Goal: Transaction & Acquisition: Purchase product/service

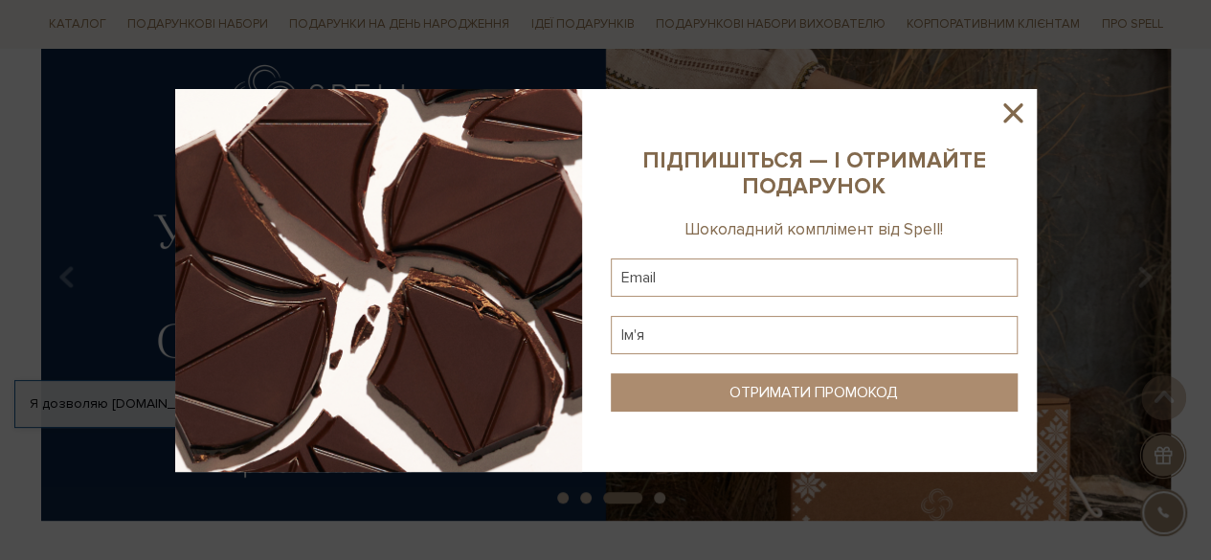
click at [1019, 108] on icon at bounding box center [1013, 113] width 33 height 33
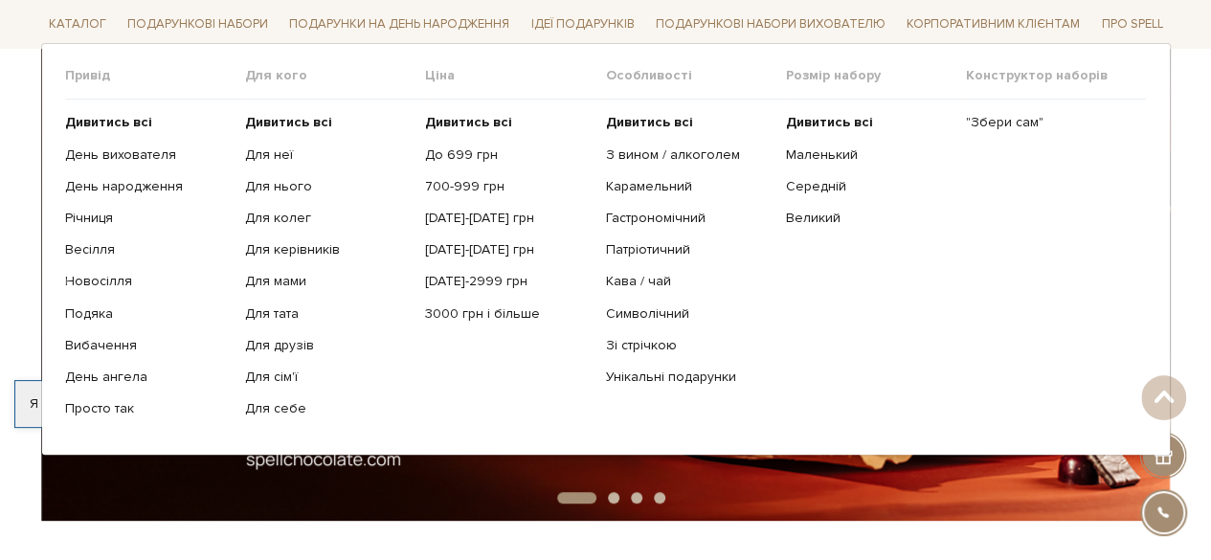
scroll to position [96, 0]
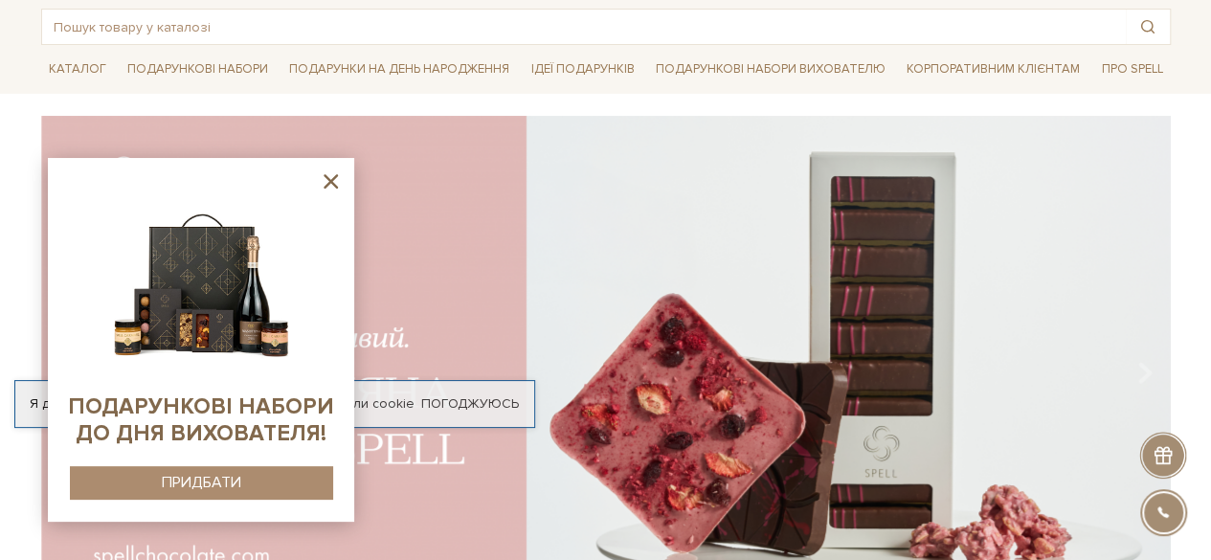
click at [331, 183] on icon at bounding box center [331, 181] width 14 height 14
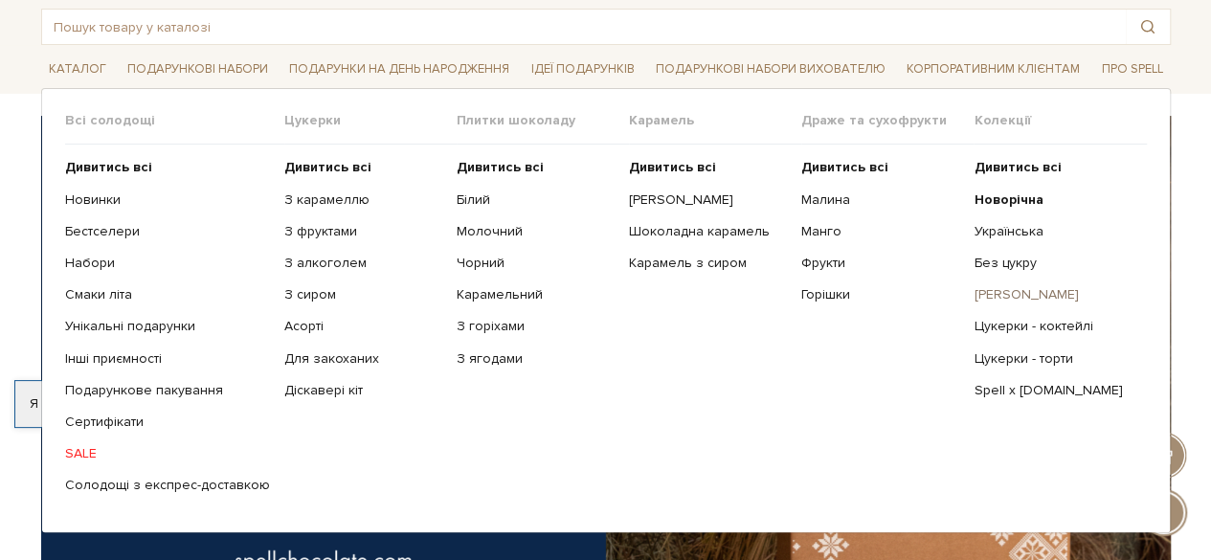
click at [1019, 292] on link "[PERSON_NAME]" at bounding box center [1053, 294] width 158 height 17
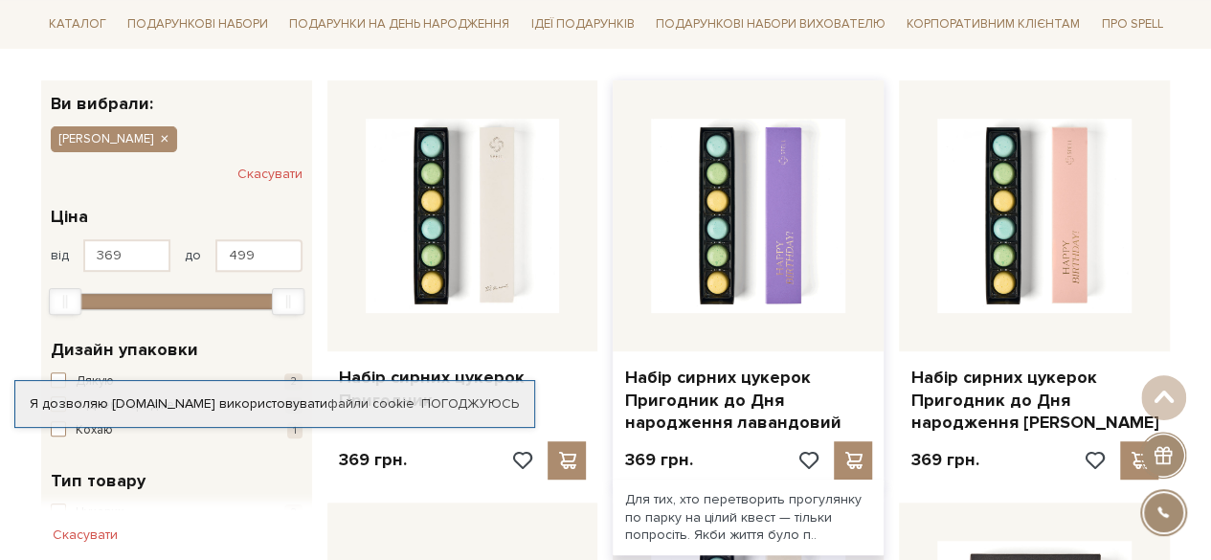
scroll to position [479, 0]
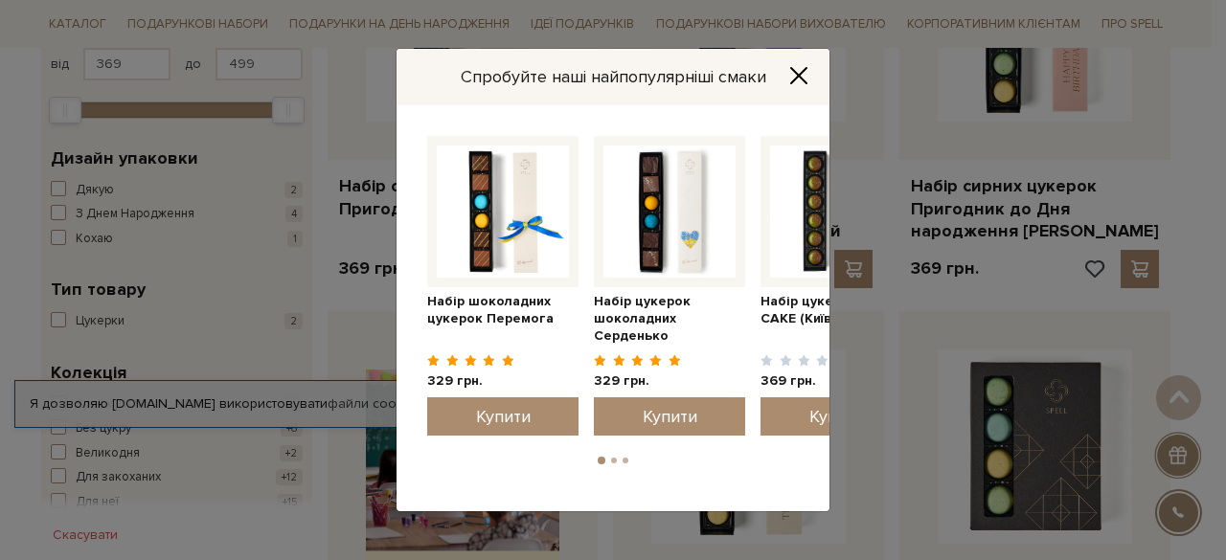
click at [799, 72] on icon "Close" at bounding box center [798, 75] width 19 height 19
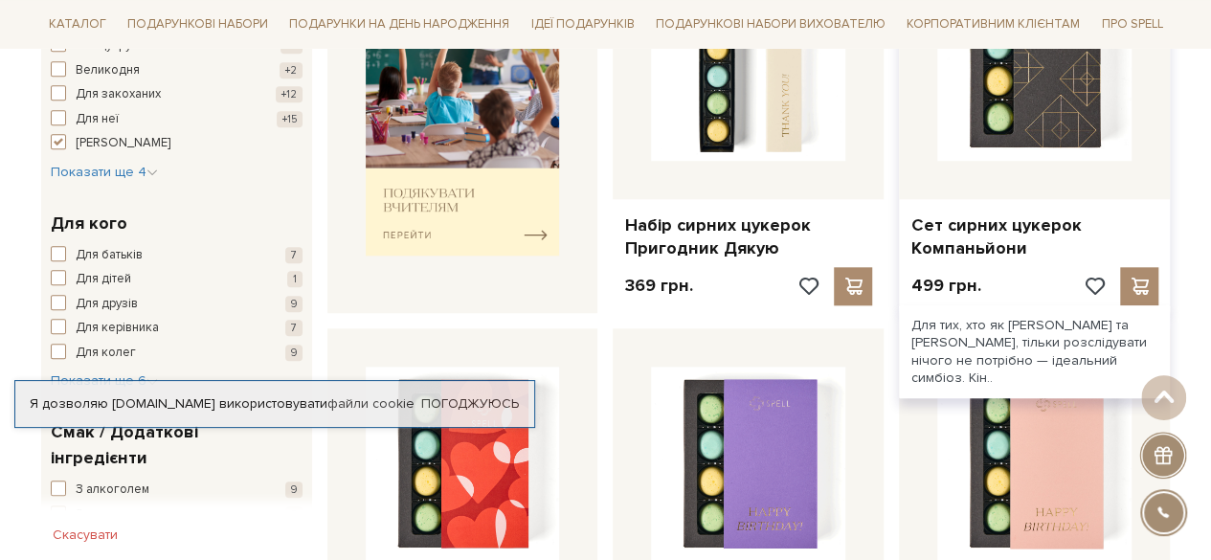
scroll to position [670, 0]
